Goal: Task Accomplishment & Management: Complete application form

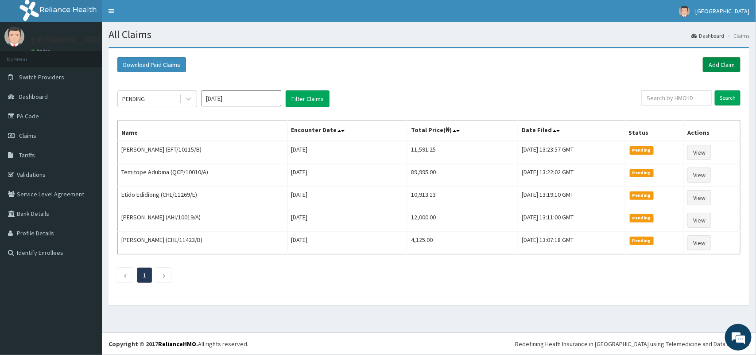
click at [717, 58] on link "Add Claim" at bounding box center [722, 64] width 38 height 15
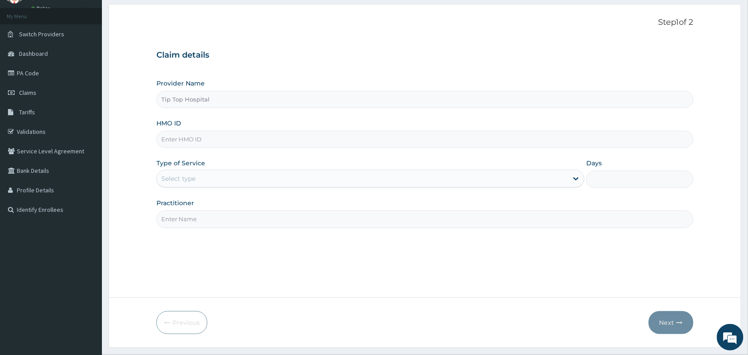
scroll to position [65, 0]
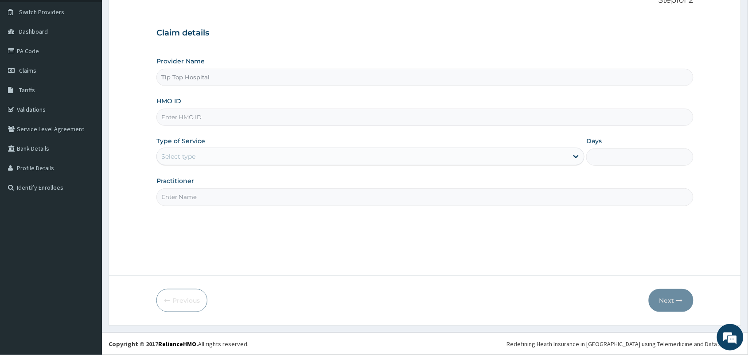
click at [320, 111] on input "HMO ID" at bounding box center [424, 117] width 537 height 17
type input "AHI/10019/A"
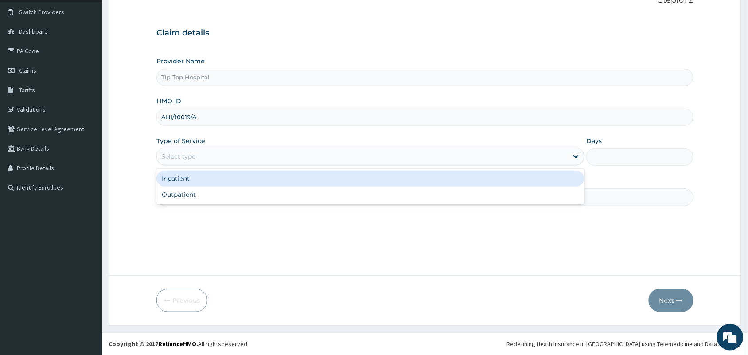
click at [302, 154] on div "Select type" at bounding box center [362, 156] width 411 height 14
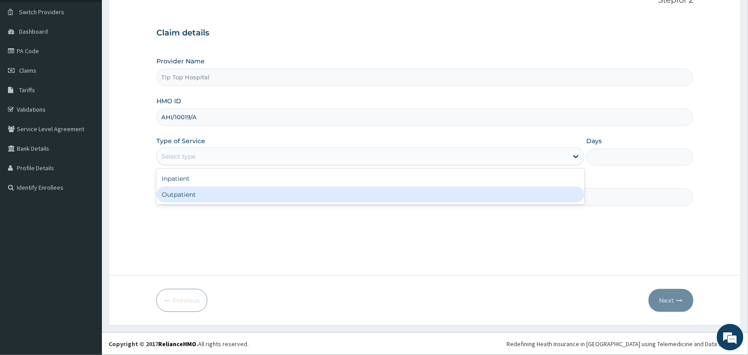
click at [265, 189] on div "Outpatient" at bounding box center [370, 195] width 428 height 16
type input "1"
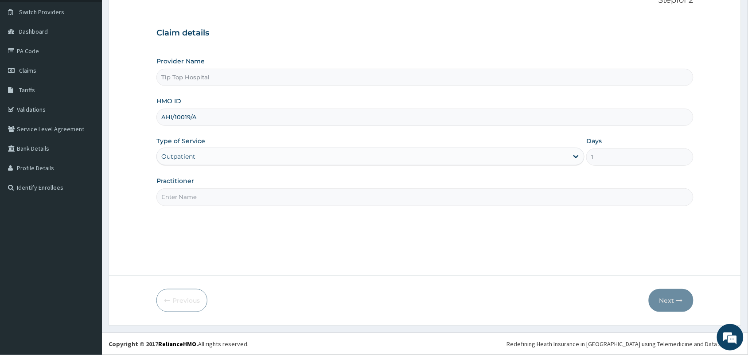
click at [263, 195] on input "Practitioner" at bounding box center [424, 196] width 537 height 17
type input "DR"
click at [661, 298] on button "Next" at bounding box center [671, 300] width 45 height 23
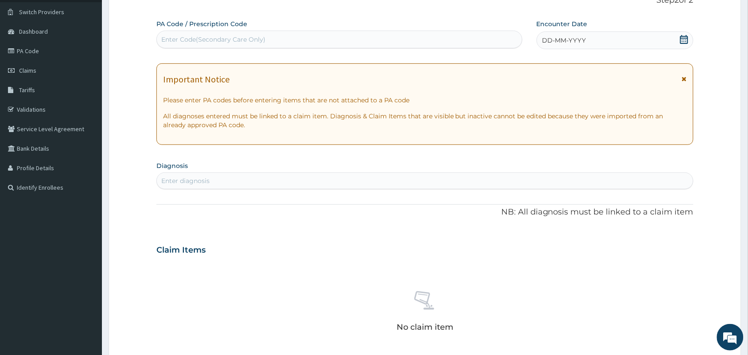
click at [422, 42] on div "Enter Code(Secondary Care Only)" at bounding box center [339, 39] width 365 height 14
paste input "PA/E32B83"
type input "PA/E32B83"
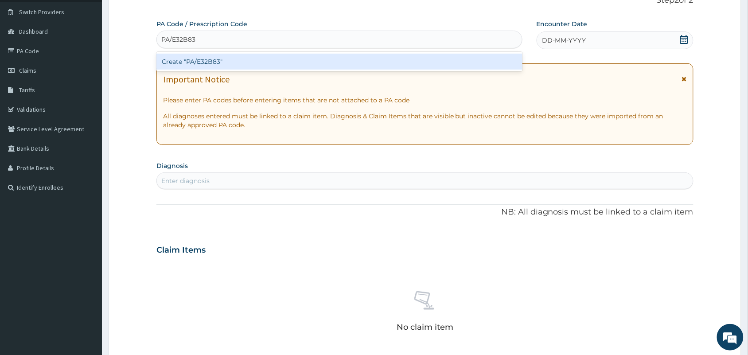
click at [402, 61] on div "Create "PA/E32B83"" at bounding box center [339, 62] width 366 height 16
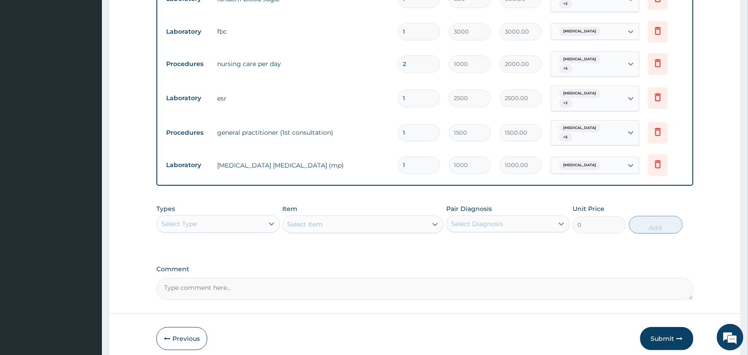
scroll to position [842, 0]
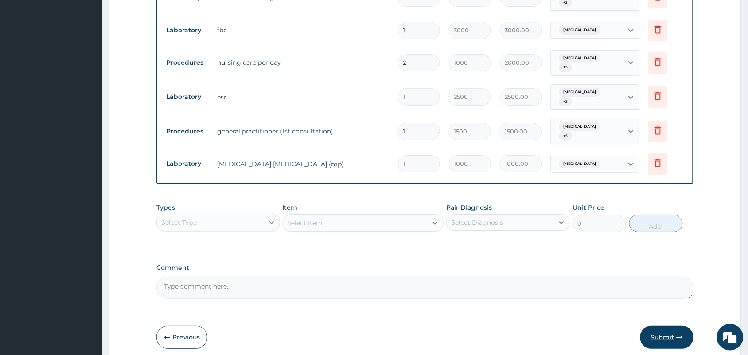
click at [660, 326] on button "Submit" at bounding box center [666, 337] width 53 height 23
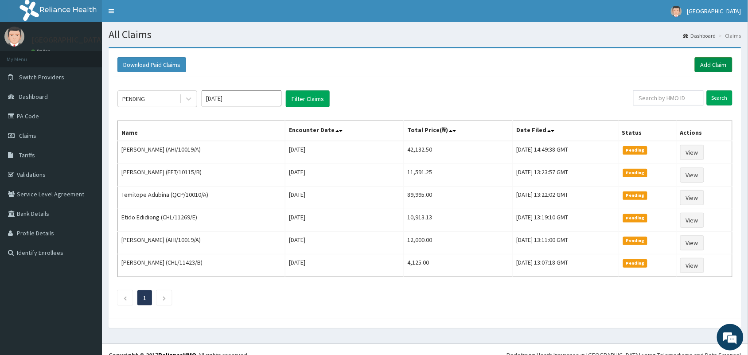
click at [712, 65] on link "Add Claim" at bounding box center [714, 64] width 38 height 15
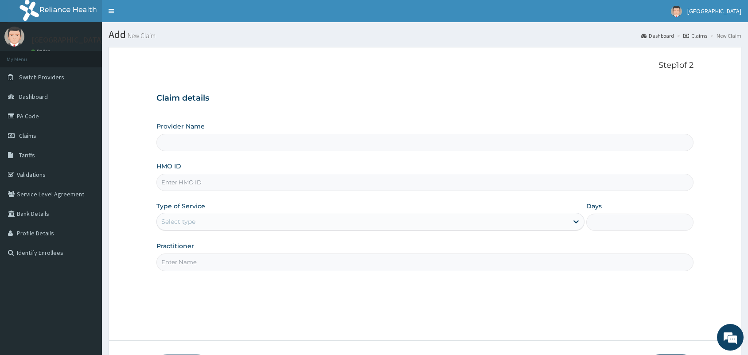
type input "Tip Top Hospital"
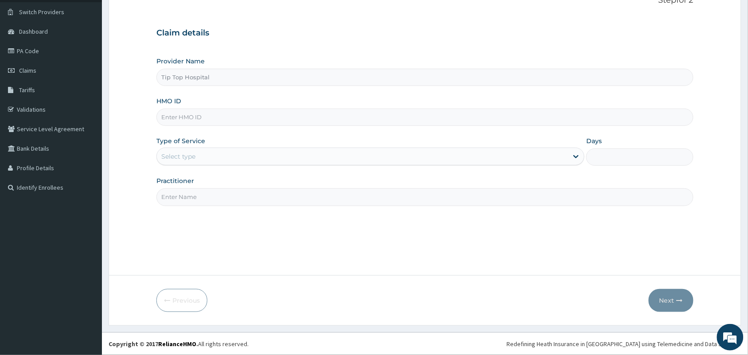
click at [329, 117] on input "HMO ID" at bounding box center [424, 117] width 537 height 17
type input "APO/10041/C"
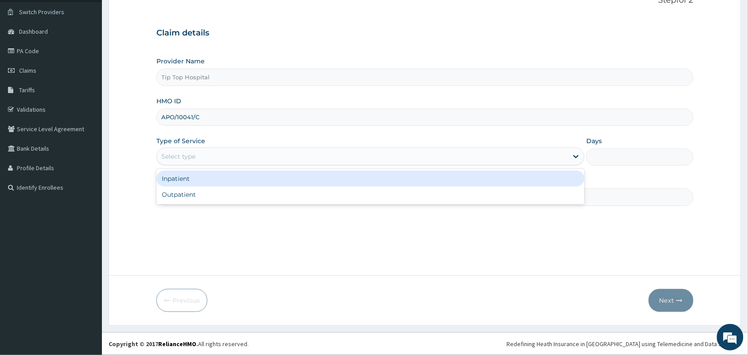
click at [307, 154] on div "Select type" at bounding box center [362, 156] width 411 height 14
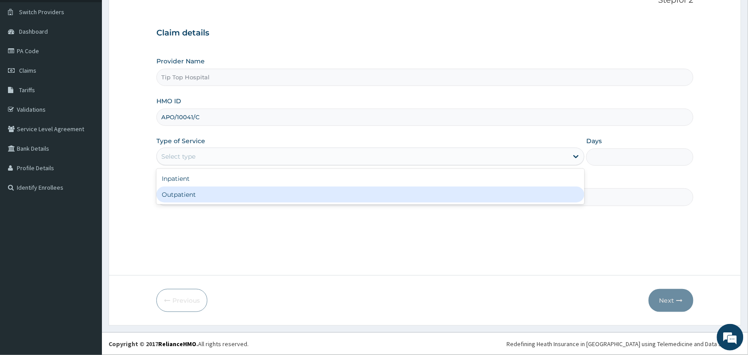
click at [264, 196] on div "Outpatient" at bounding box center [370, 195] width 428 height 16
type input "1"
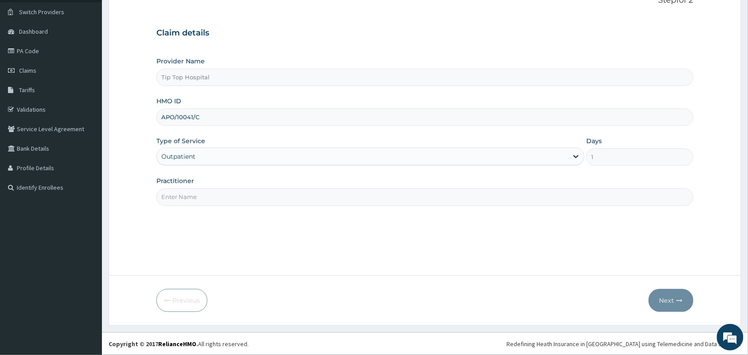
click at [264, 197] on input "Practitioner" at bounding box center [424, 196] width 537 height 17
type input "DR"
click at [662, 301] on button "Next" at bounding box center [671, 300] width 45 height 23
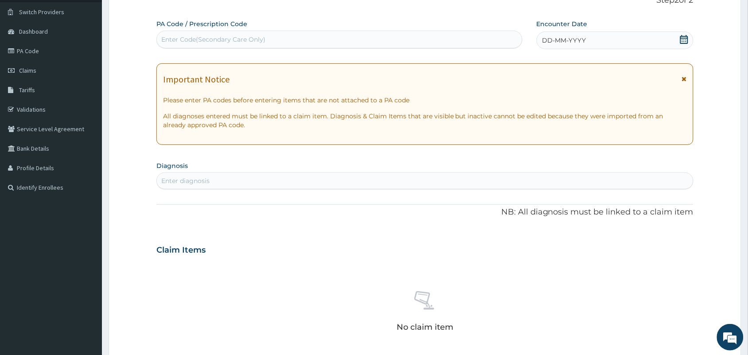
click at [444, 42] on div "Enter Code(Secondary Care Only)" at bounding box center [339, 39] width 365 height 14
paste input "PA/3F8E64"
type input "PA/3F8E64"
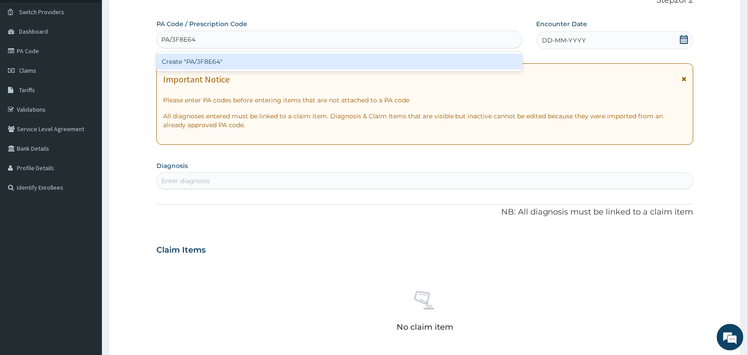
click at [423, 60] on div "Create "PA/3F8E64"" at bounding box center [339, 62] width 366 height 16
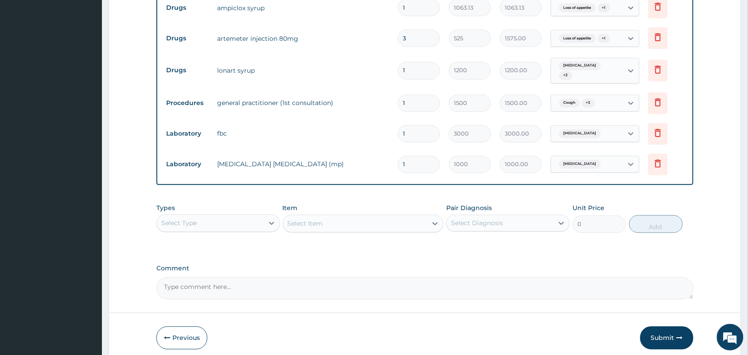
scroll to position [486, 0]
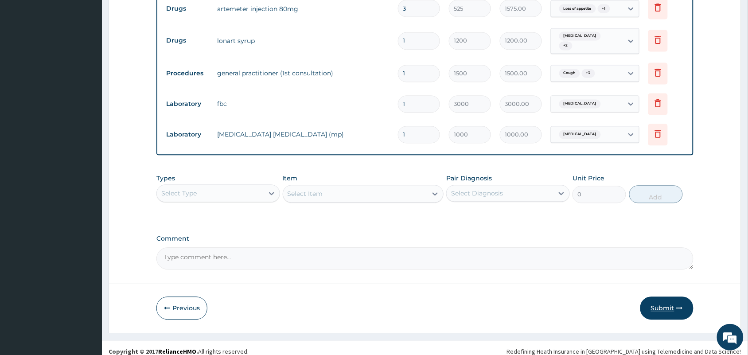
click at [665, 304] on button "Submit" at bounding box center [666, 308] width 53 height 23
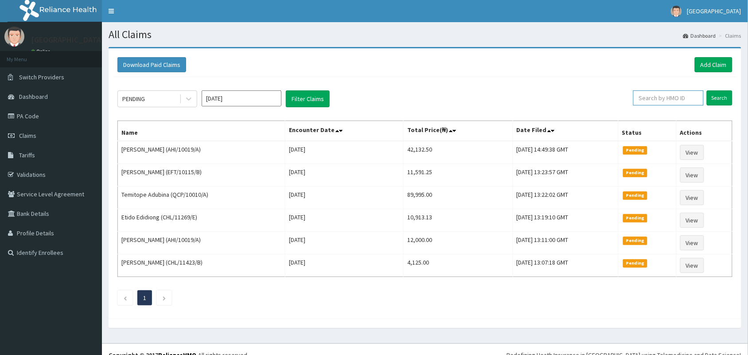
click at [679, 101] on input "text" at bounding box center [668, 97] width 70 height 15
type input "APO/10041/C"
click at [718, 93] on input "Search" at bounding box center [720, 97] width 26 height 15
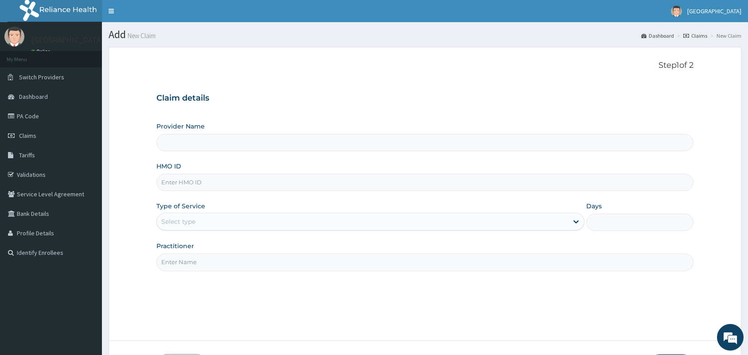
type input "Tip Top Hospital"
